Goal: Information Seeking & Learning: Find specific page/section

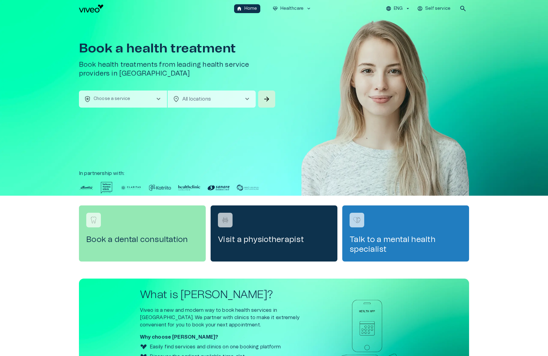
click at [121, 99] on p "Choose a service" at bounding box center [112, 99] width 37 height 6
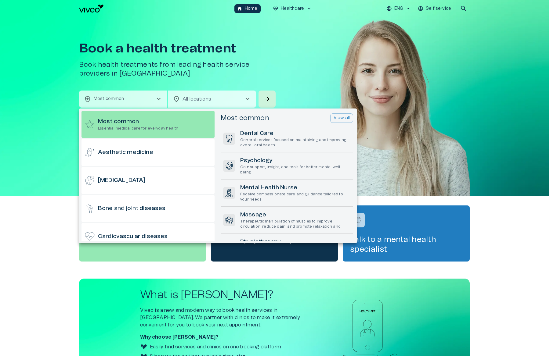
click at [104, 79] on div at bounding box center [275, 178] width 550 height 356
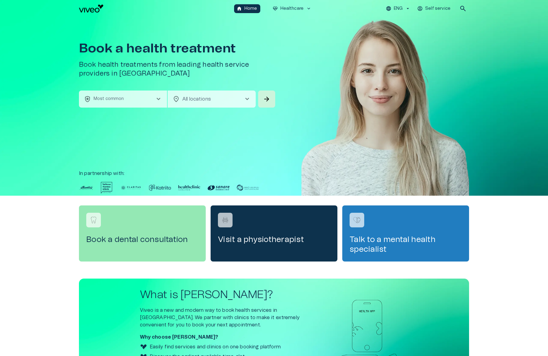
click at [117, 103] on button "health_and_safety Most common chevron_right" at bounding box center [123, 99] width 88 height 17
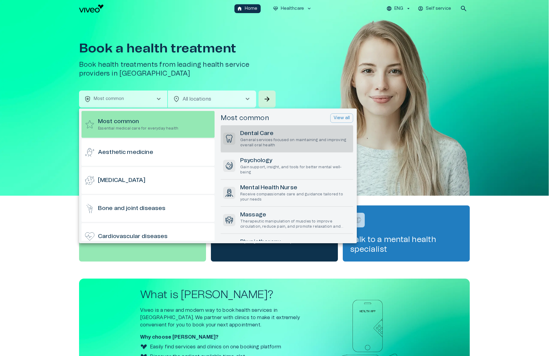
click at [263, 137] on h6 "Dental Care" at bounding box center [295, 134] width 110 height 8
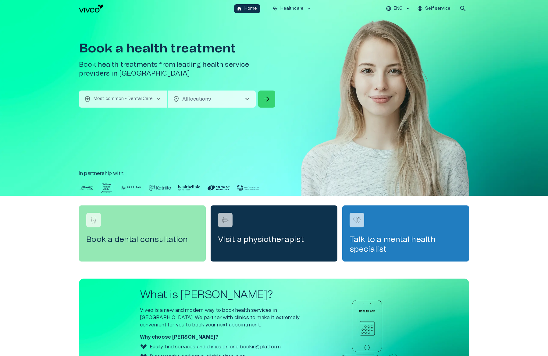
click at [267, 98] on span "arrow_forward" at bounding box center [266, 98] width 7 height 7
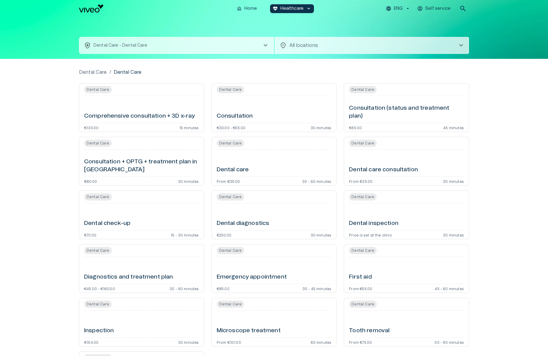
click at [44, 138] on div "Dental Care / Dental Care Dental Care Comprehensive consultation + 3D x-ray €13…" at bounding box center [274, 239] width 548 height 361
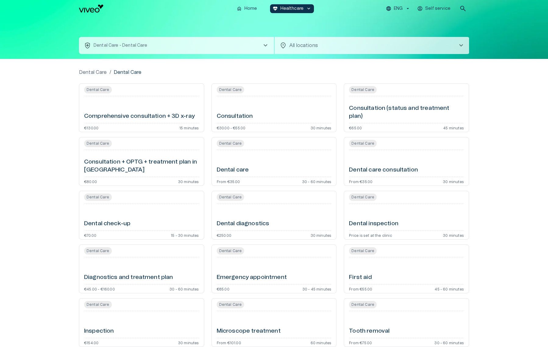
click at [57, 113] on div "Dental Care / Dental Care Dental Care Comprehensive consultation + 3D x-ray €13…" at bounding box center [274, 239] width 548 height 361
click at [471, 7] on div "home Home [MEDICAL_DATA]_heart Healthcare keyboard_arrow_down ENG Self service …" at bounding box center [274, 8] width 548 height 17
click at [466, 7] on span "search" at bounding box center [463, 8] width 7 height 7
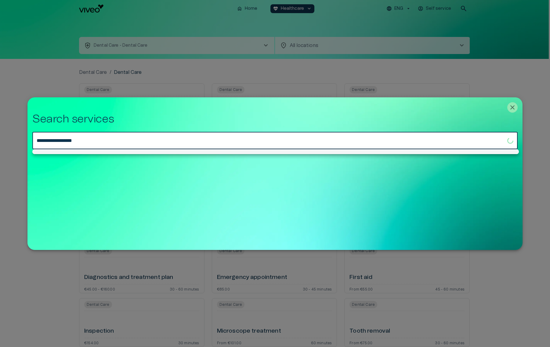
type input "**********"
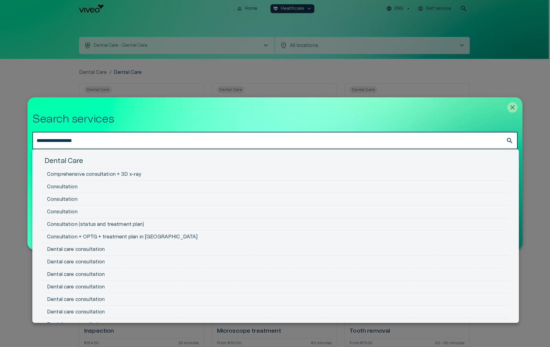
click at [83, 157] on h5 "Dental Care" at bounding box center [275, 161] width 467 height 11
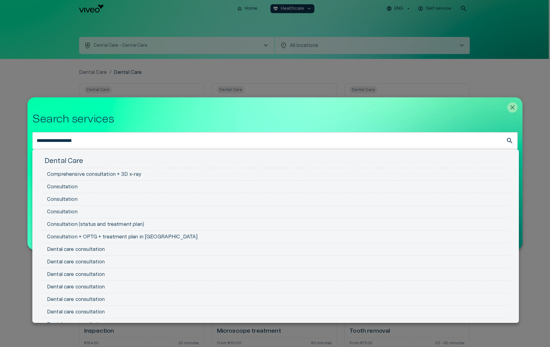
click at [70, 158] on h5 "Dental Care" at bounding box center [275, 161] width 467 height 11
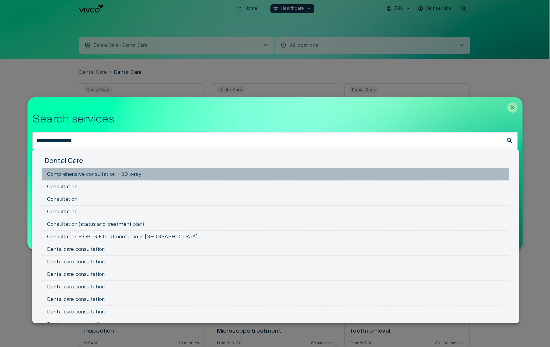
click at [88, 177] on li "Comprehensive consultation + 3D x-ray" at bounding box center [275, 174] width 467 height 13
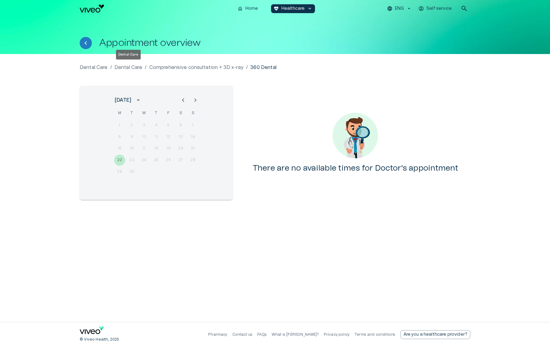
click at [132, 66] on p "Dental Care" at bounding box center [128, 67] width 28 height 7
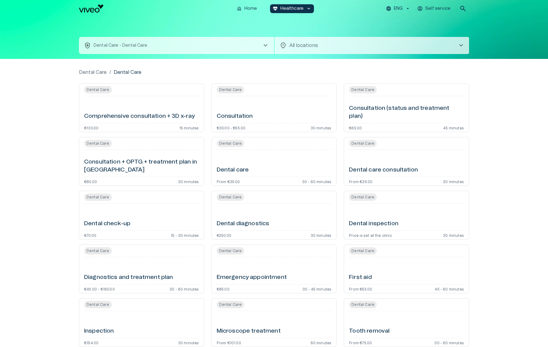
click at [163, 50] on button "health_and_safety Dental Care - Dental Care chevron_right" at bounding box center [176, 45] width 195 height 17
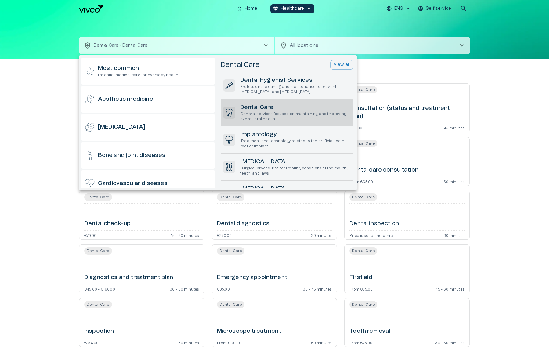
scroll to position [89, 0]
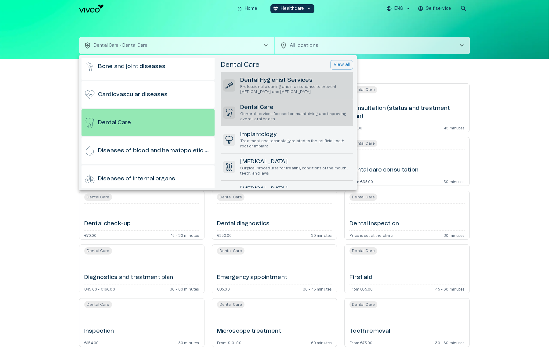
click at [269, 88] on p "Professional cleaning and maintenance to prevent [MEDICAL_DATA] and [MEDICAL_DA…" at bounding box center [295, 89] width 110 height 10
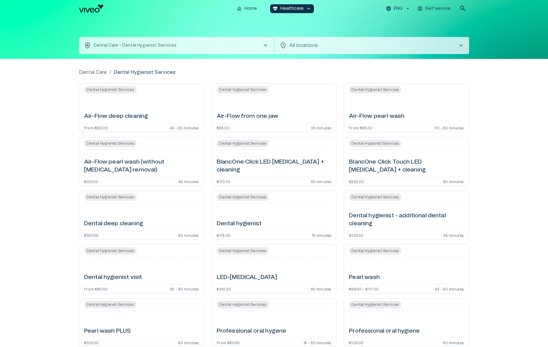
click at [199, 43] on button "health_and_safety Dental Care - Dental Hygienist Services chevron_right" at bounding box center [176, 45] width 195 height 17
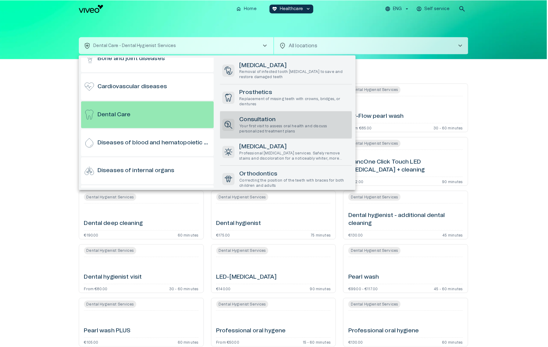
scroll to position [127, 0]
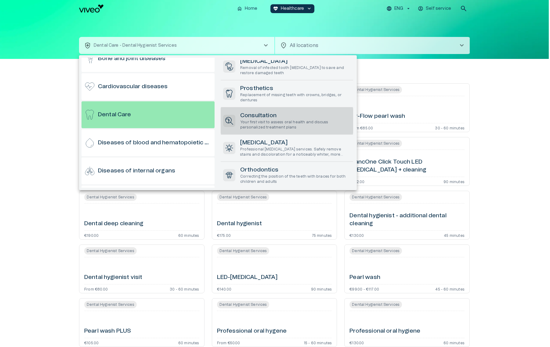
click at [292, 121] on p "Your first visit to assess oral health and discuss personalized treatment plans" at bounding box center [295, 125] width 110 height 10
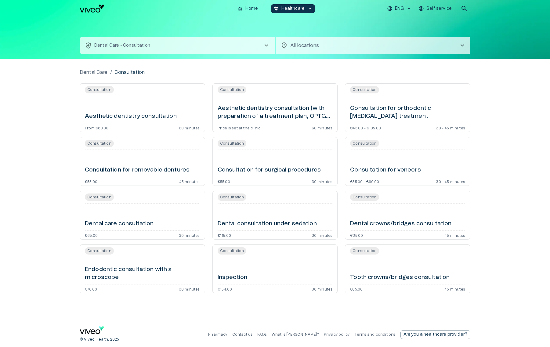
click at [500, 137] on div "Dental Care / Consultation Consultation Aesthetic dentistry consultation From €…" at bounding box center [275, 190] width 550 height 263
click at [472, 144] on div "Dental Care / Consultation Consultation Aesthetic dentistry consultation From €…" at bounding box center [275, 190] width 550 height 263
click at [234, 10] on div "home Home [MEDICAL_DATA]_heart Healthcare keyboard_arrow_down ENG Self service …" at bounding box center [275, 8] width 390 height 12
click at [244, 7] on button "home Home" at bounding box center [248, 8] width 26 height 9
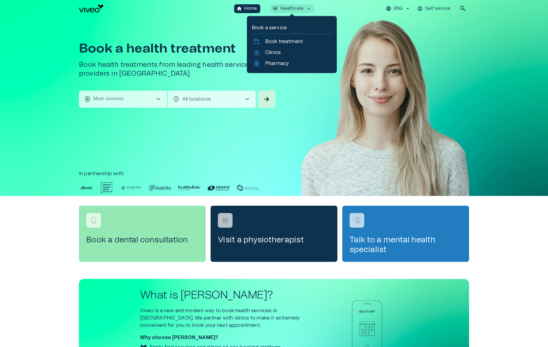
click at [303, 8] on p "Healthcare" at bounding box center [292, 8] width 23 height 6
click at [283, 57] on div "home_health Clinics" at bounding box center [292, 53] width 80 height 10
click at [274, 52] on p "Clinics" at bounding box center [273, 52] width 16 height 7
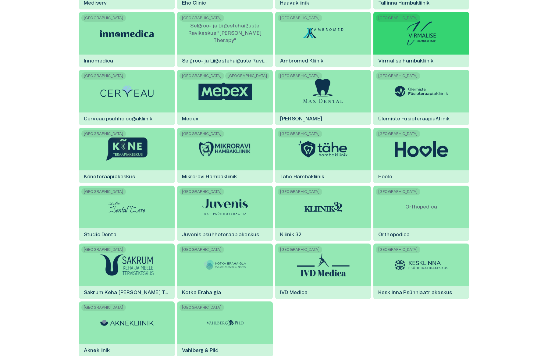
scroll to position [873, 0]
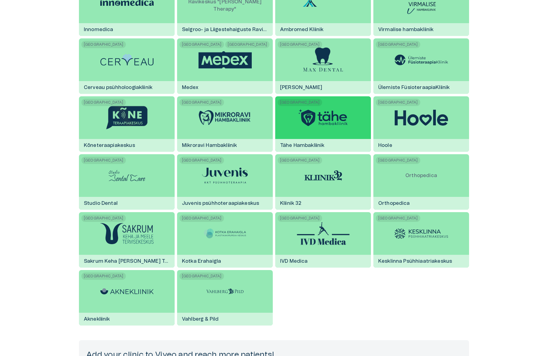
click at [337, 124] on img at bounding box center [323, 118] width 53 height 20
